Goal: Browse casually

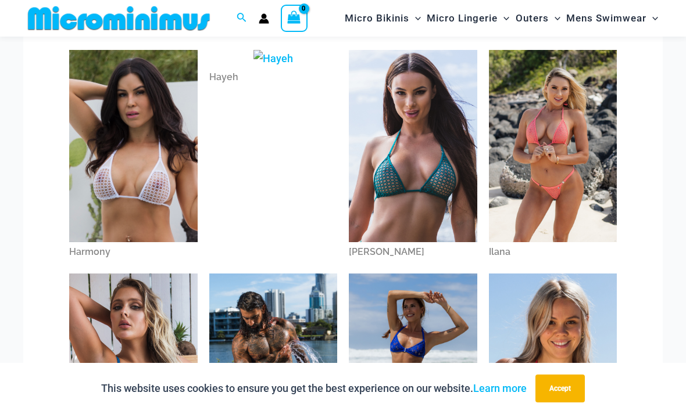
scroll to position [307, 0]
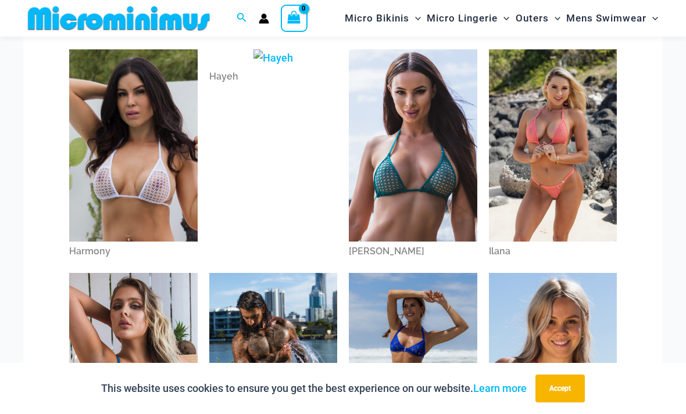
click at [427, 160] on img at bounding box center [413, 145] width 128 height 192
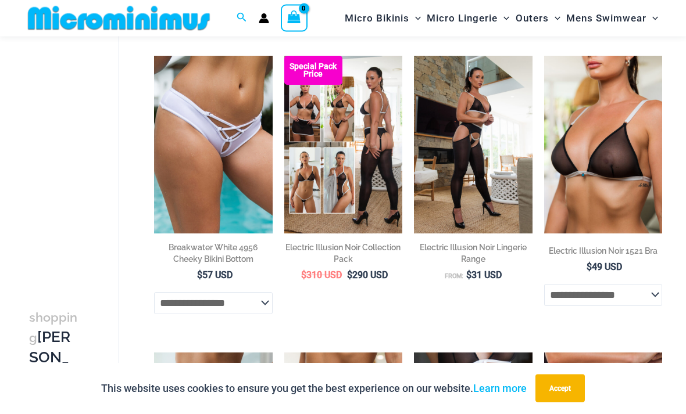
scroll to position [387, 0]
click at [414, 56] on img at bounding box center [414, 56] width 0 height 0
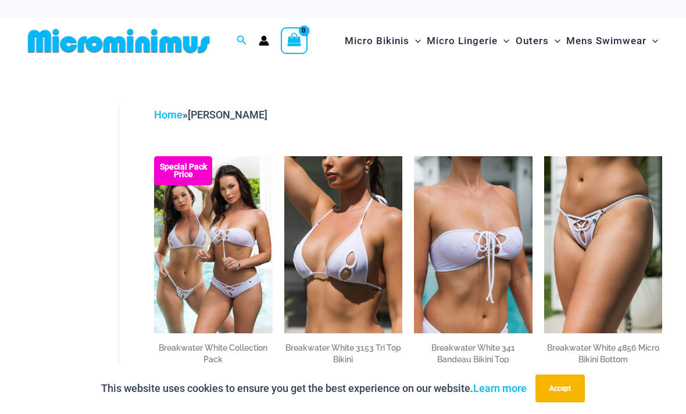
scroll to position [424, 0]
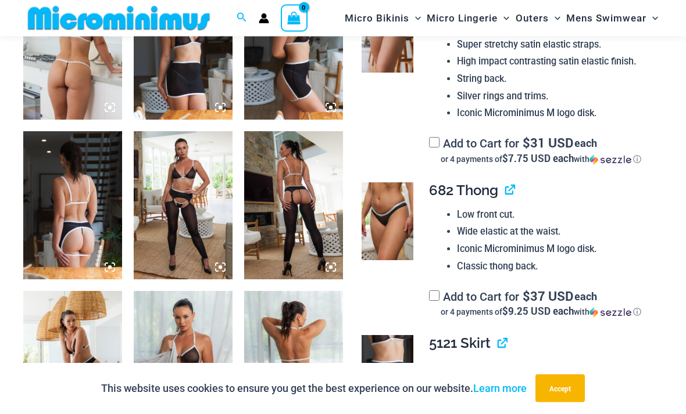
scroll to position [750, 0]
click at [301, 212] on img at bounding box center [293, 205] width 99 height 148
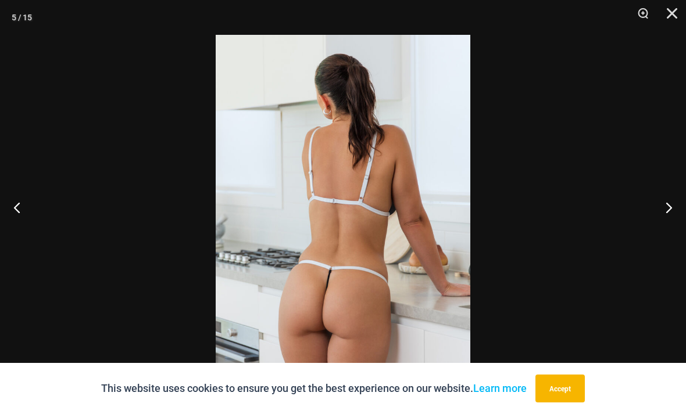
scroll to position [787, 0]
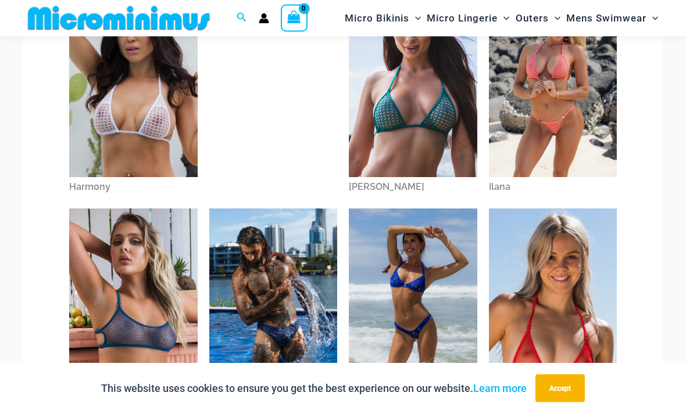
scroll to position [434, 0]
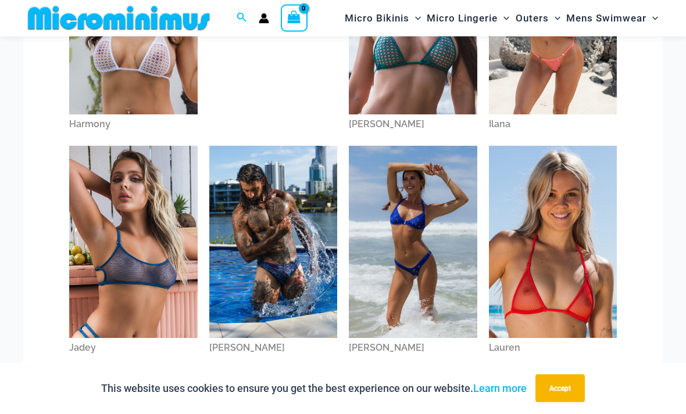
click at [96, 295] on img at bounding box center [133, 242] width 128 height 192
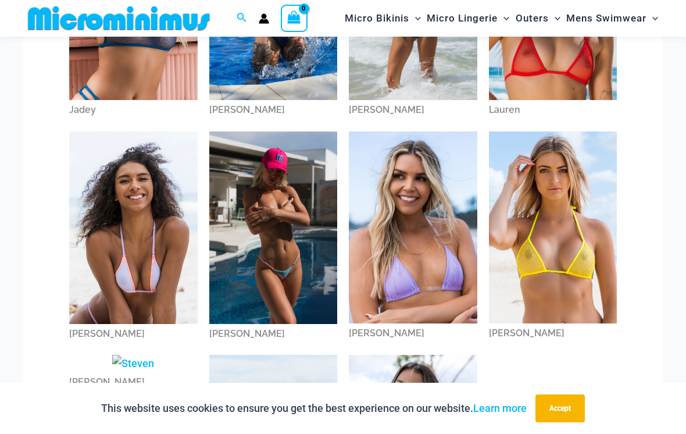
scroll to position [706, 0]
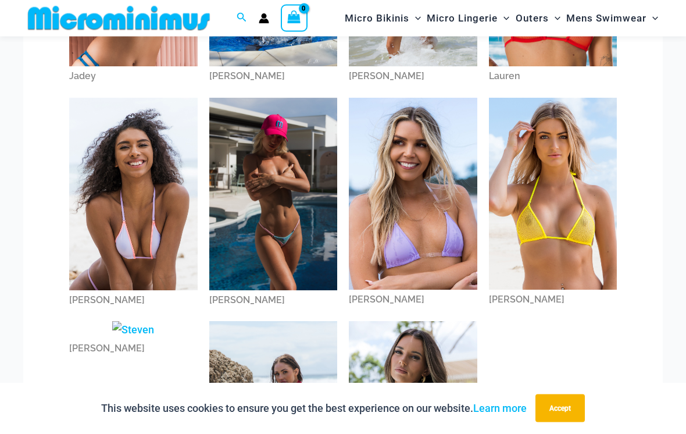
click at [74, 243] on img at bounding box center [133, 194] width 128 height 192
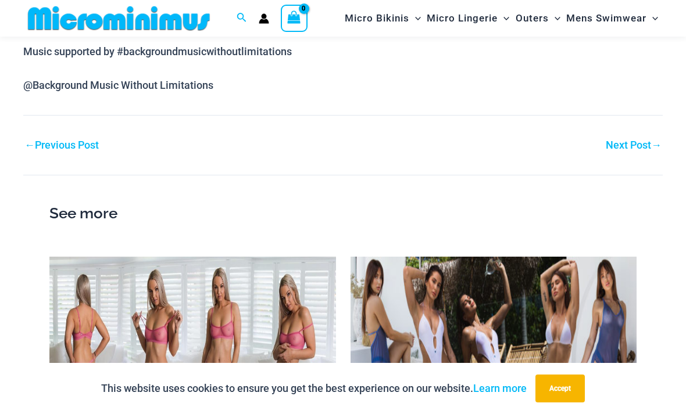
scroll to position [937, 0]
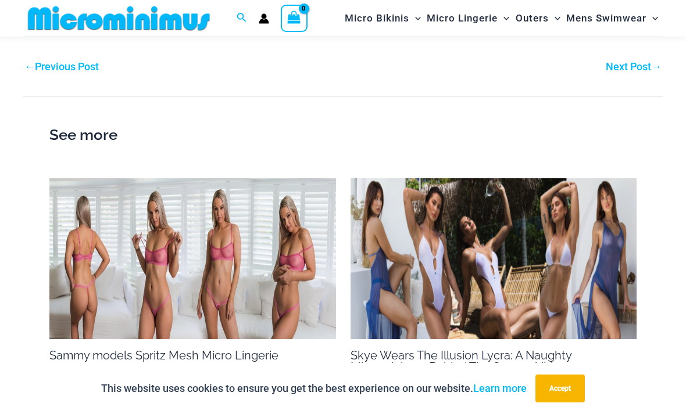
click at [153, 254] on img at bounding box center [192, 258] width 287 height 161
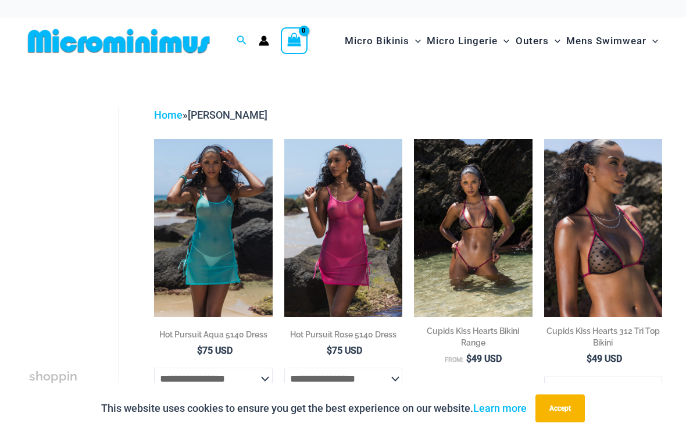
click at [544, 139] on img at bounding box center [544, 139] width 0 height 0
click at [154, 139] on img at bounding box center [154, 139] width 0 height 0
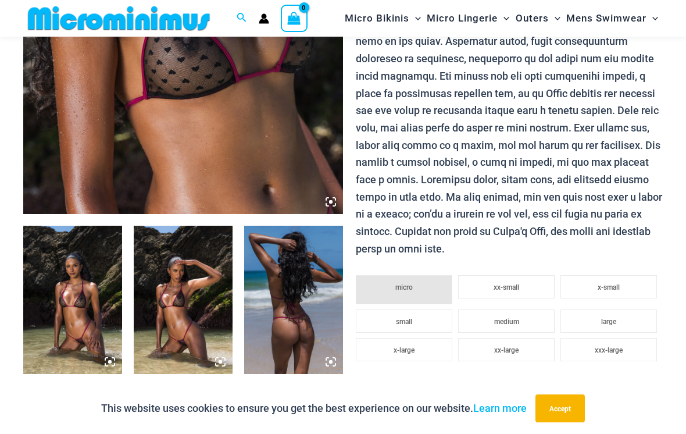
scroll to position [319, 0]
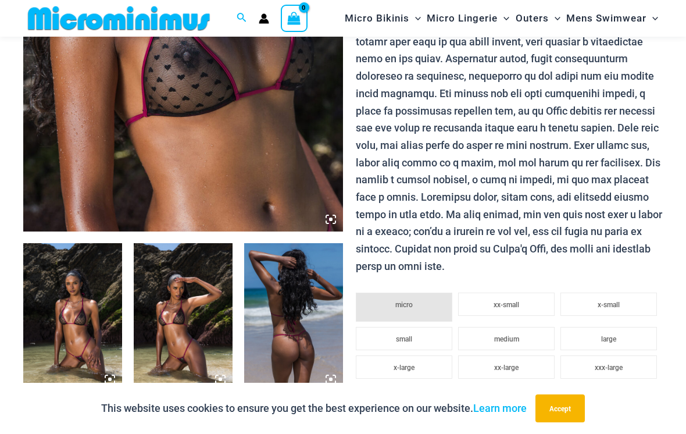
click at [70, 305] on img at bounding box center [72, 317] width 99 height 148
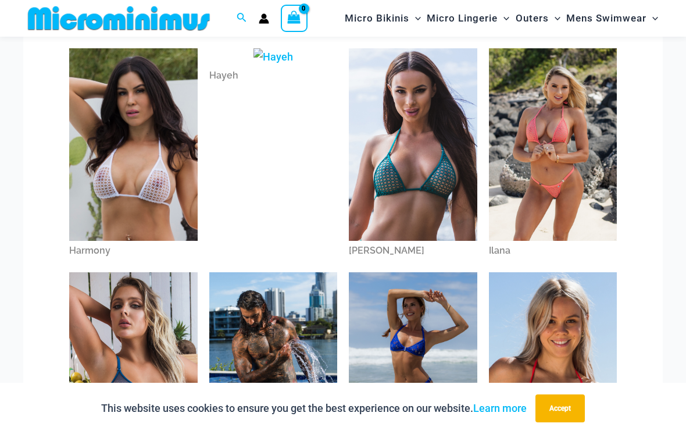
scroll to position [309, 0]
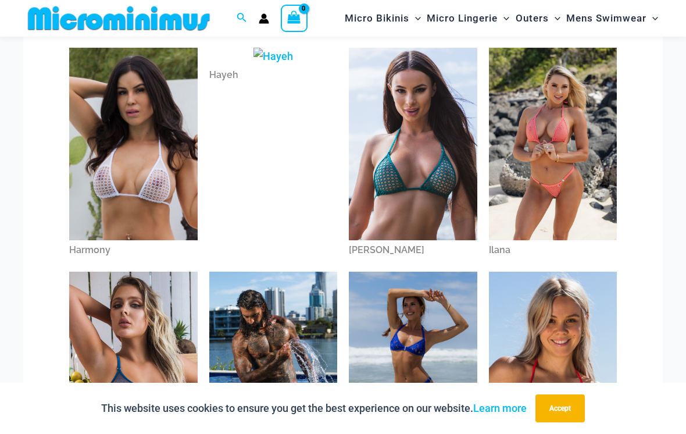
click at [562, 169] on img at bounding box center [553, 144] width 128 height 192
